Goal: Book appointment/travel/reservation

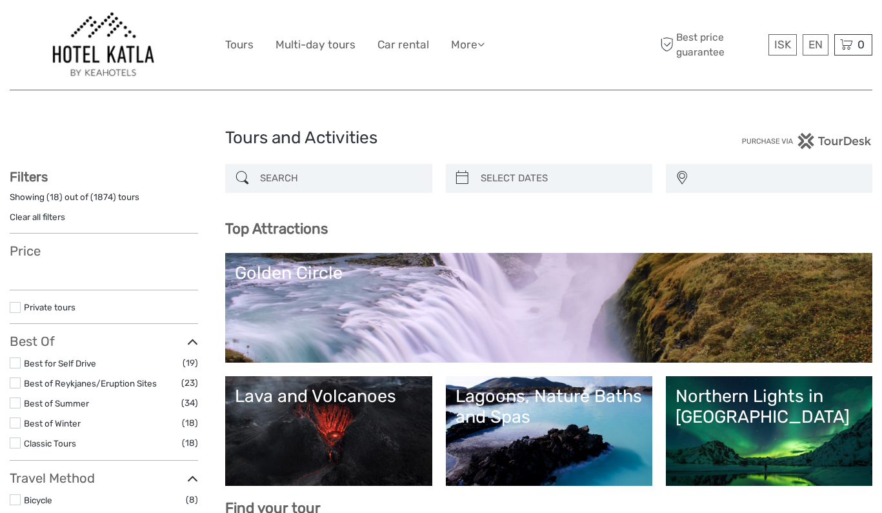
select select
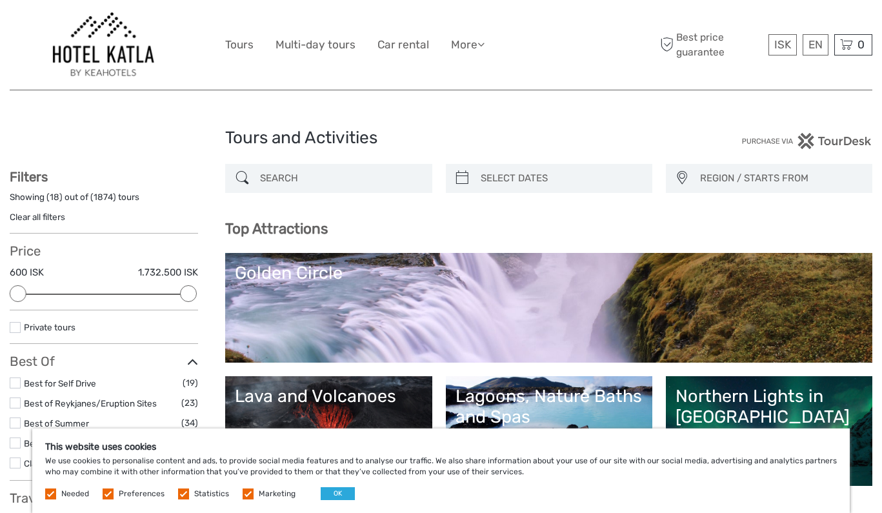
click at [588, 164] on div at bounding box center [549, 178] width 206 height 29
type input "08/09/2025"
click at [584, 170] on input "search" at bounding box center [560, 178] width 170 height 23
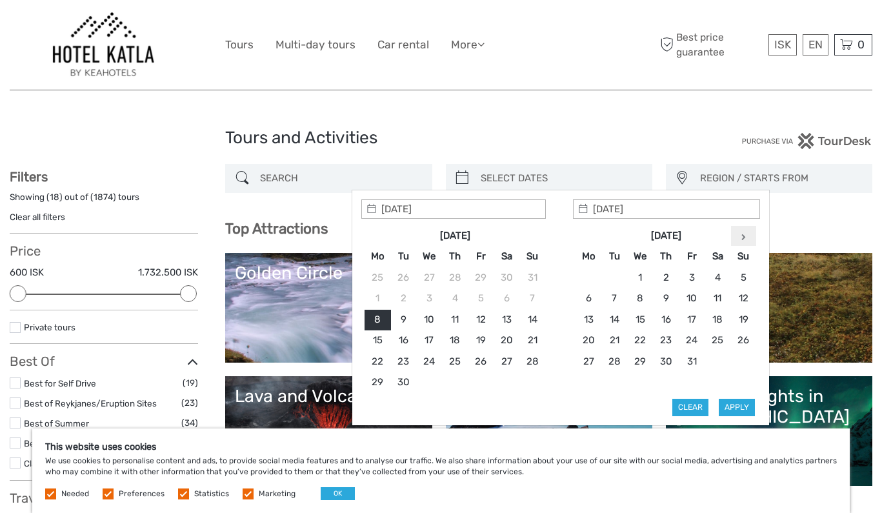
click at [745, 232] on th at bounding box center [743, 236] width 26 height 21
type input "19/11/2025"
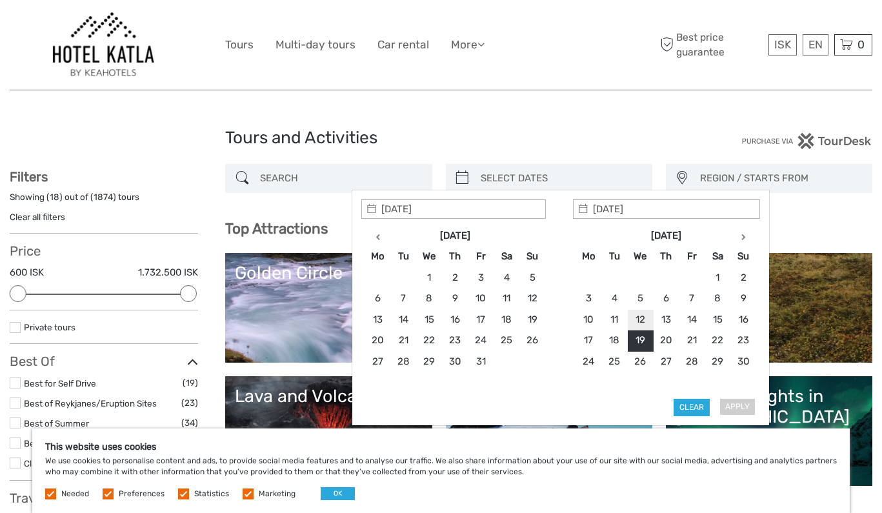
type input "19/11/2025"
click at [744, 409] on button "Apply" at bounding box center [737, 407] width 36 height 17
type input "19/11/2025 - 19/11/2025"
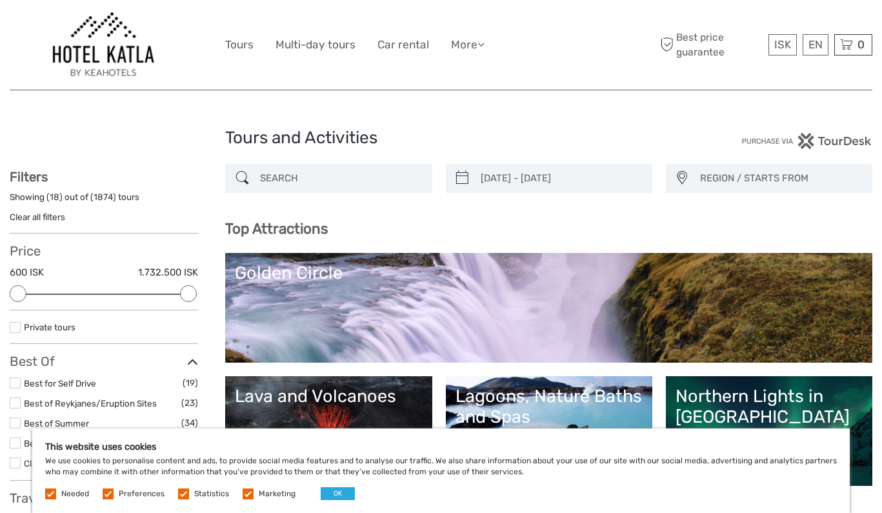
click at [715, 175] on span "REGION / STARTS FROM" at bounding box center [780, 178] width 172 height 21
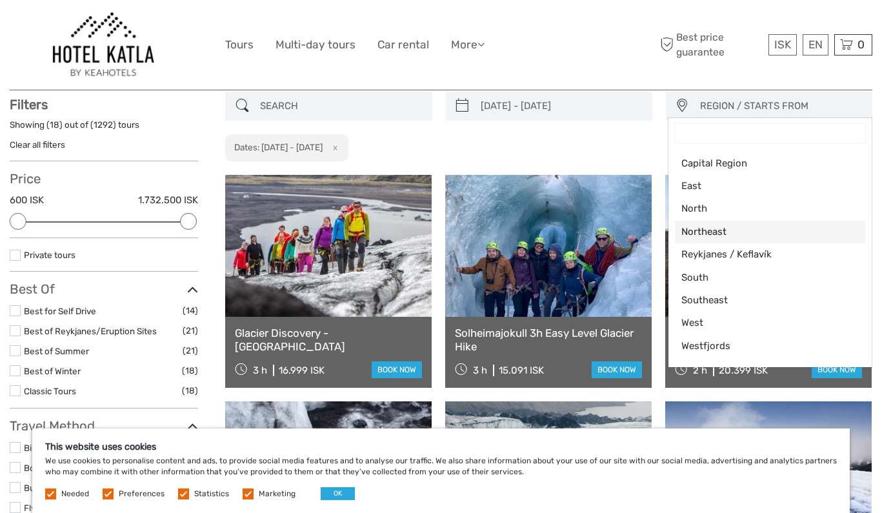
scroll to position [73, 0]
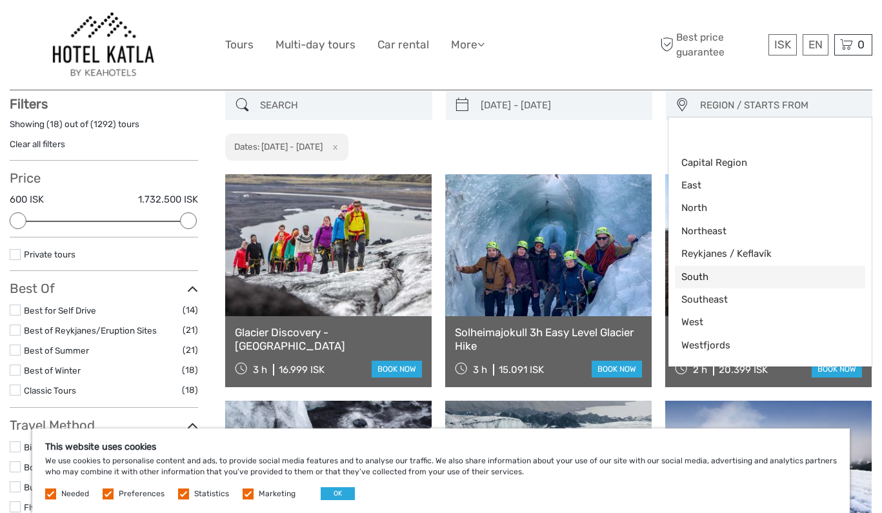
click at [703, 278] on span "South" at bounding box center [758, 277] width 155 height 14
select select "South"
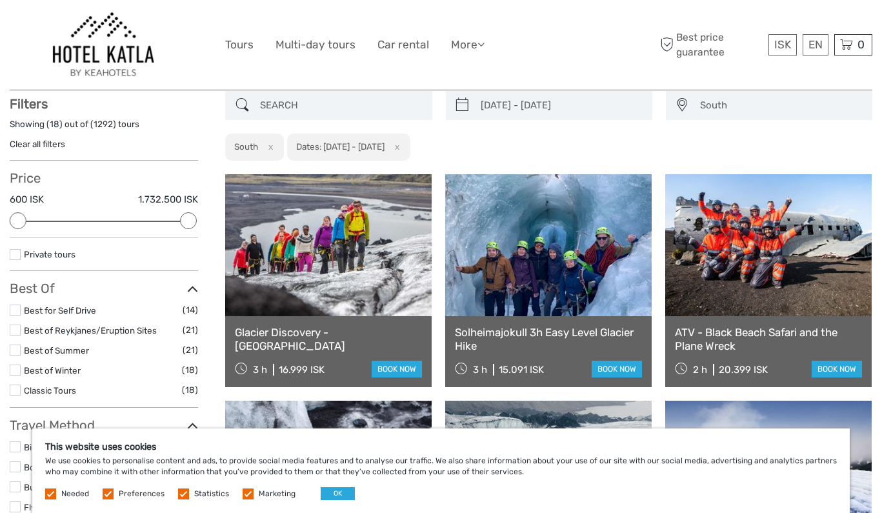
scroll to position [61, 0]
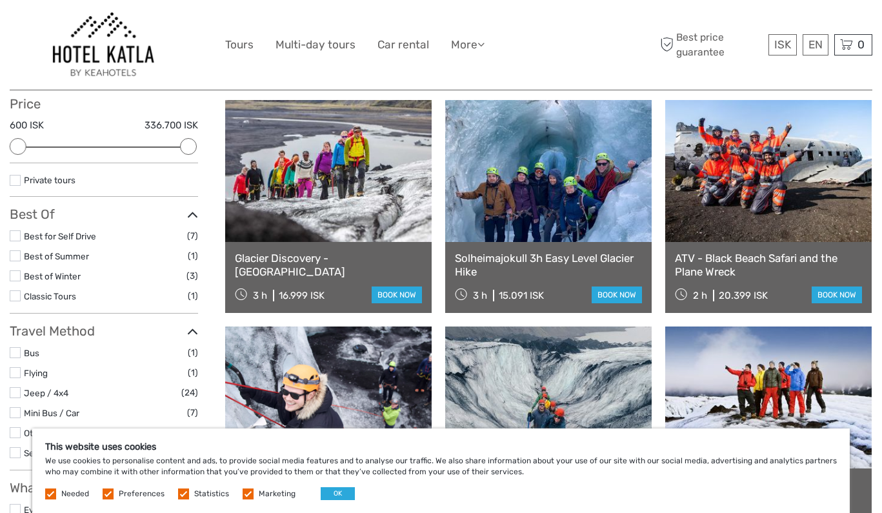
scroll to position [153, 0]
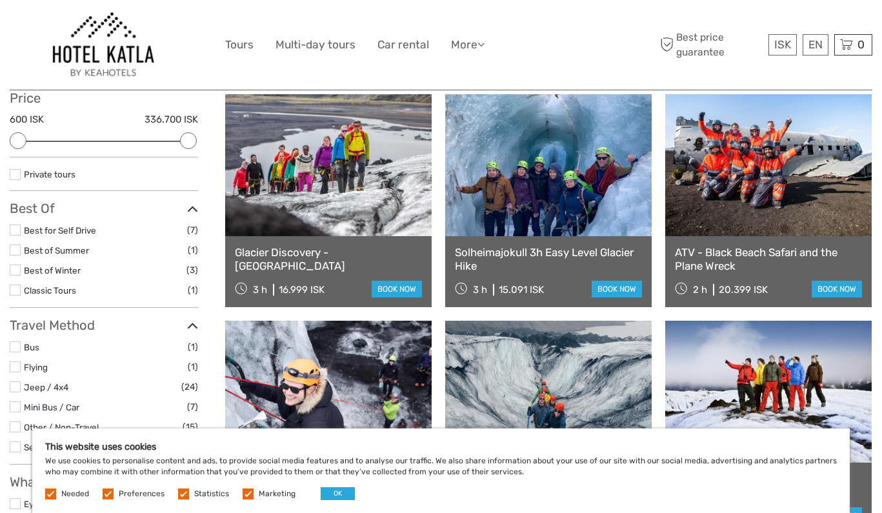
click at [16, 267] on label at bounding box center [15, 269] width 11 height 11
click at [0, 0] on input "checkbox" at bounding box center [0, 0] width 0 height 0
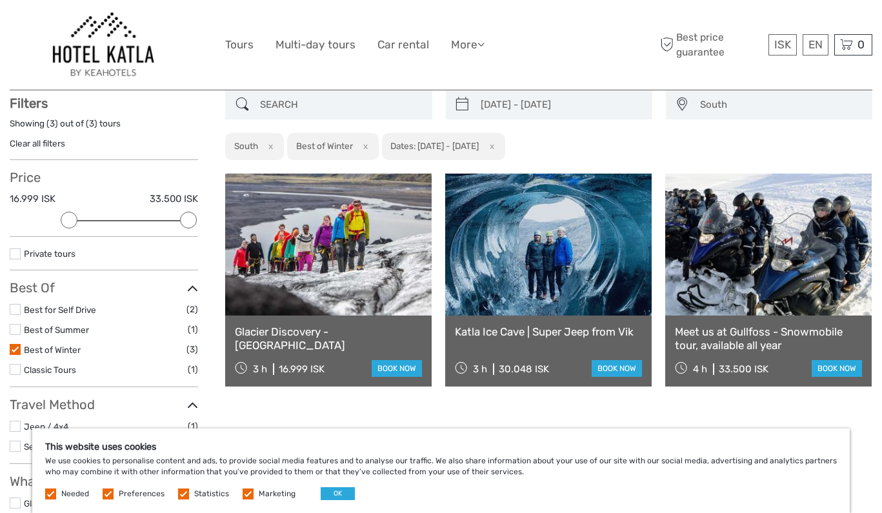
scroll to position [73, 0]
click at [383, 326] on div "Glacier Discovery - Sólheimajökull 3 h 16.999 ISK book now" at bounding box center [328, 351] width 206 height 71
click at [375, 332] on link "Glacier Discovery - [GEOGRAPHIC_DATA]" at bounding box center [328, 339] width 187 height 26
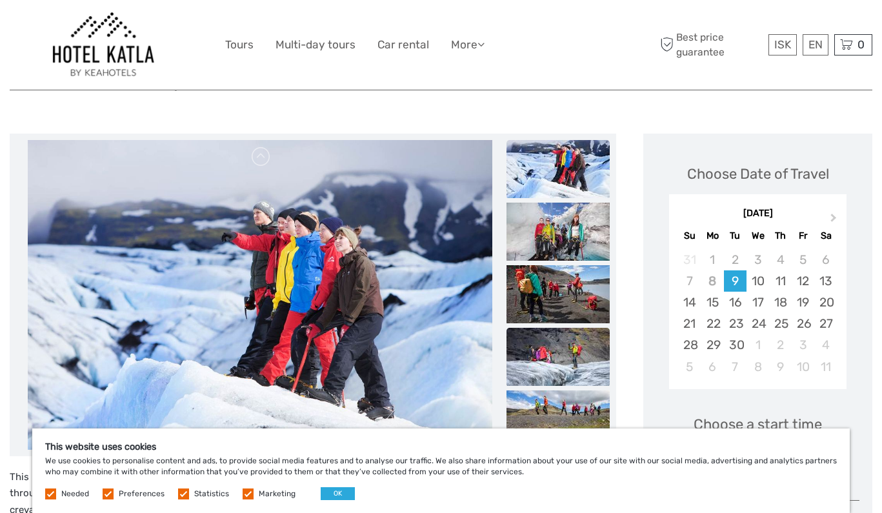
scroll to position [121, 0]
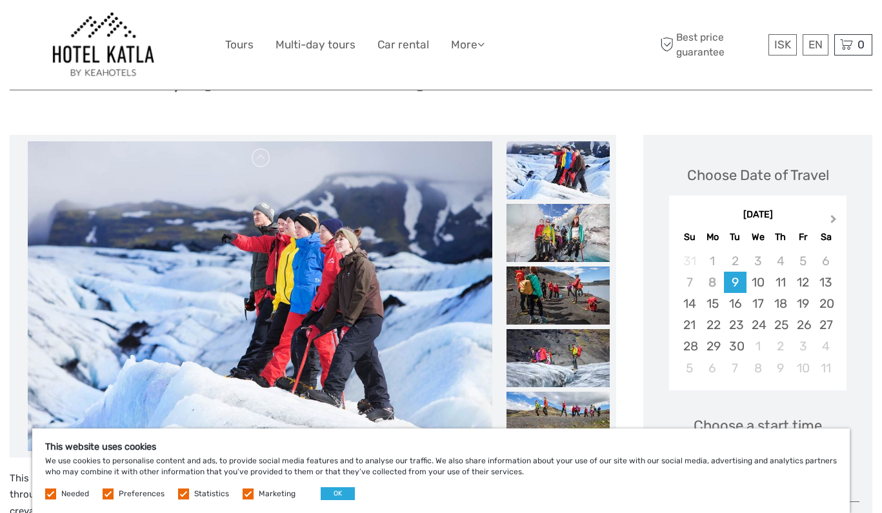
click at [833, 222] on span "Next Month" at bounding box center [833, 221] width 0 height 19
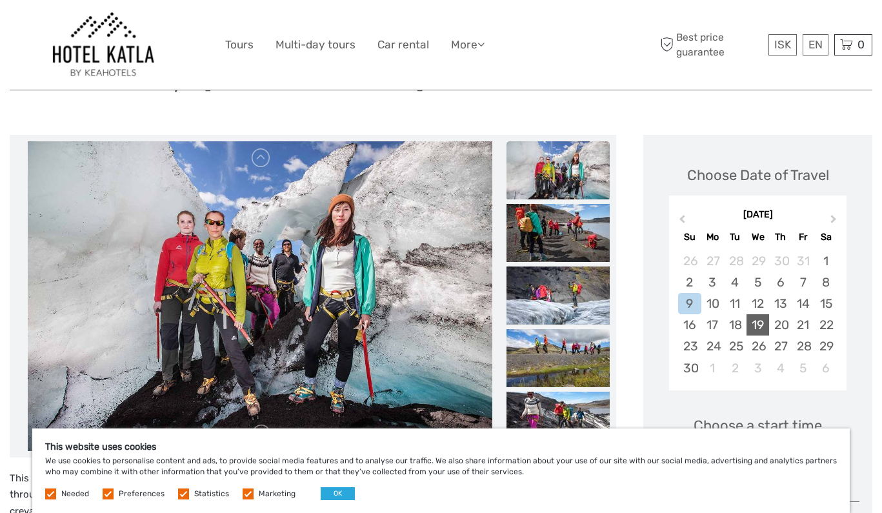
click at [759, 326] on div "19" at bounding box center [757, 324] width 23 height 21
click at [738, 326] on div "18" at bounding box center [735, 324] width 23 height 21
click at [759, 324] on div "19" at bounding box center [757, 324] width 23 height 21
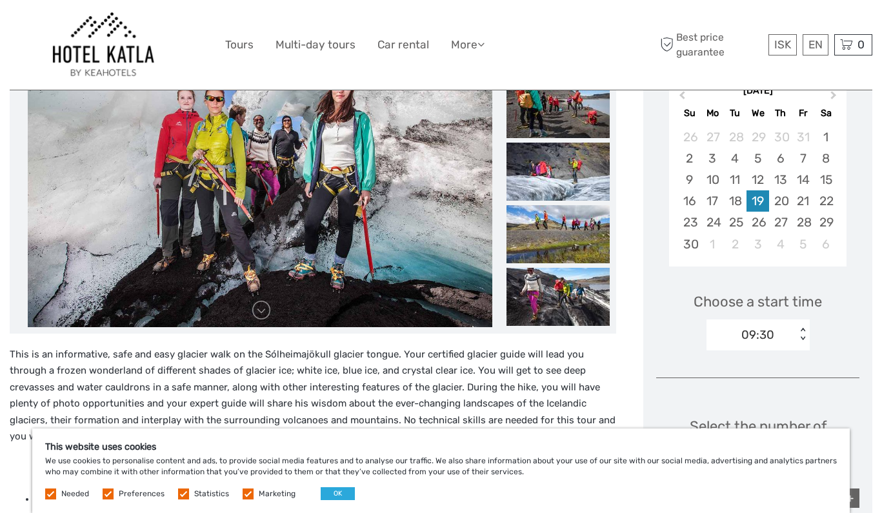
scroll to position [257, 0]
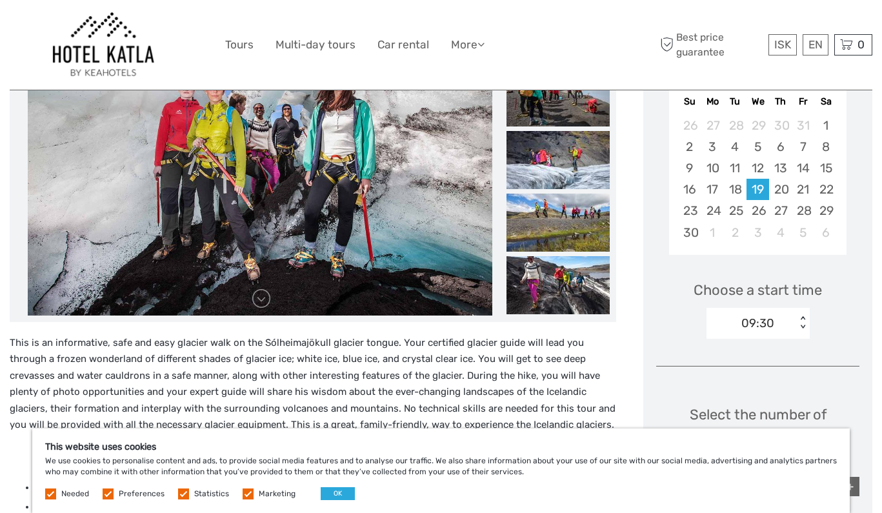
click at [759, 324] on div "09:30" at bounding box center [757, 323] width 33 height 17
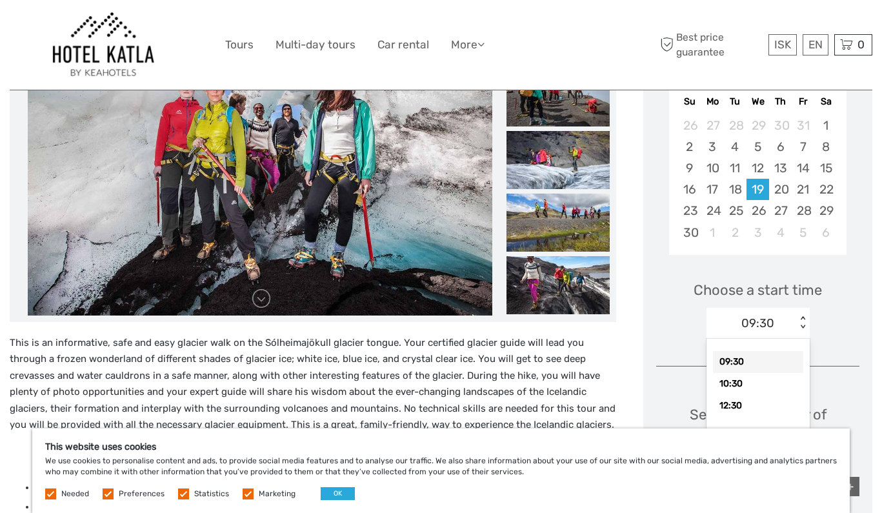
click at [697, 323] on div "Choose a start time option 09:30 selected, 1 of 3. 3 results available. Use Up …" at bounding box center [757, 304] width 203 height 83
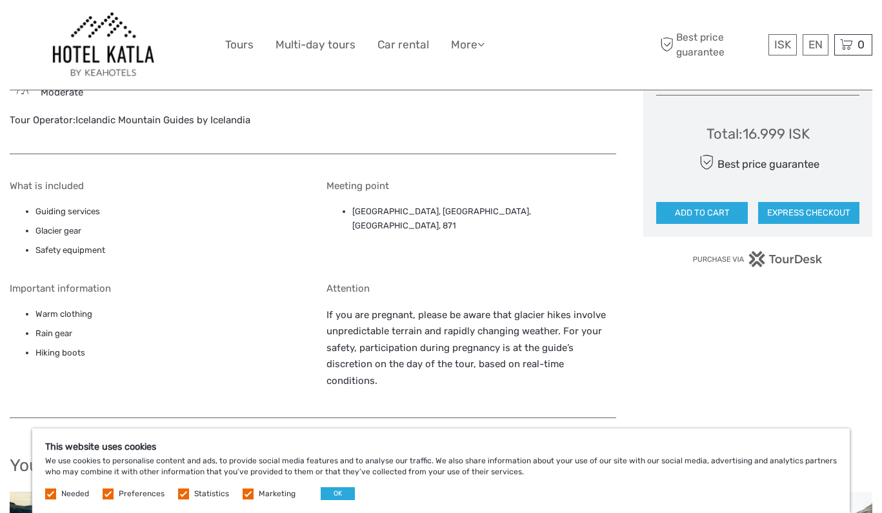
scroll to position [873, 0]
